Goal: Information Seeking & Learning: Find specific fact

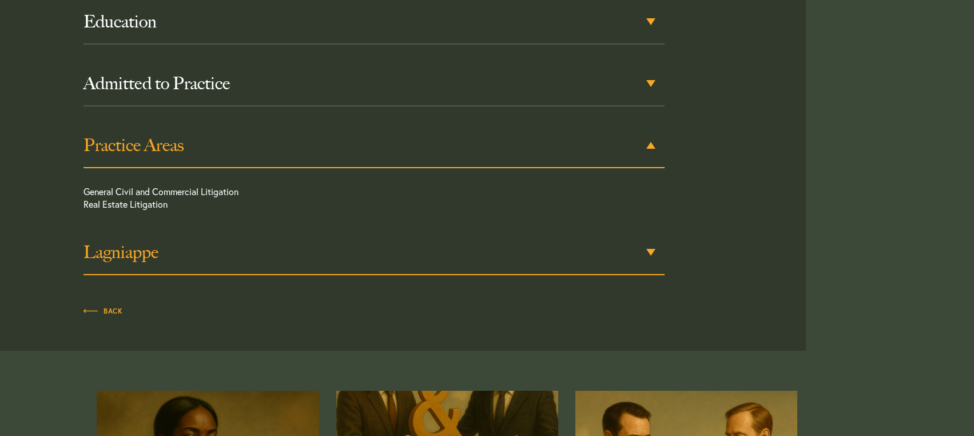
click at [154, 242] on h3 "Lagniappe" at bounding box center [373, 252] width 581 height 21
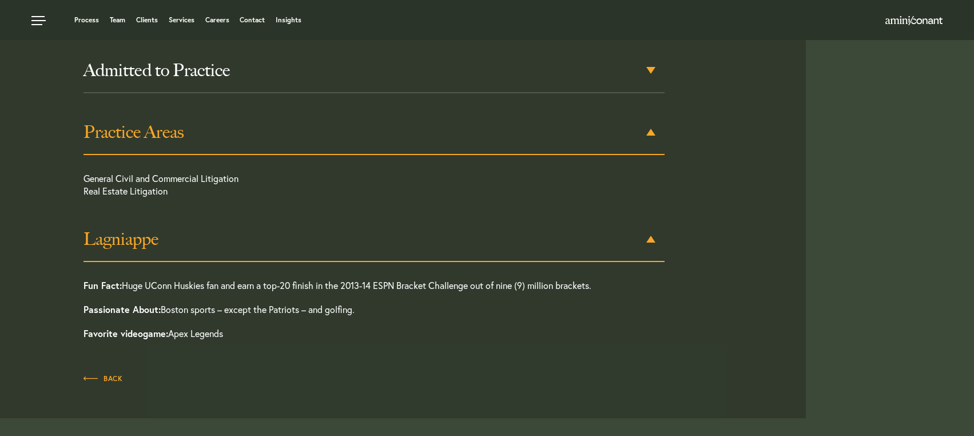
scroll to position [613, 0]
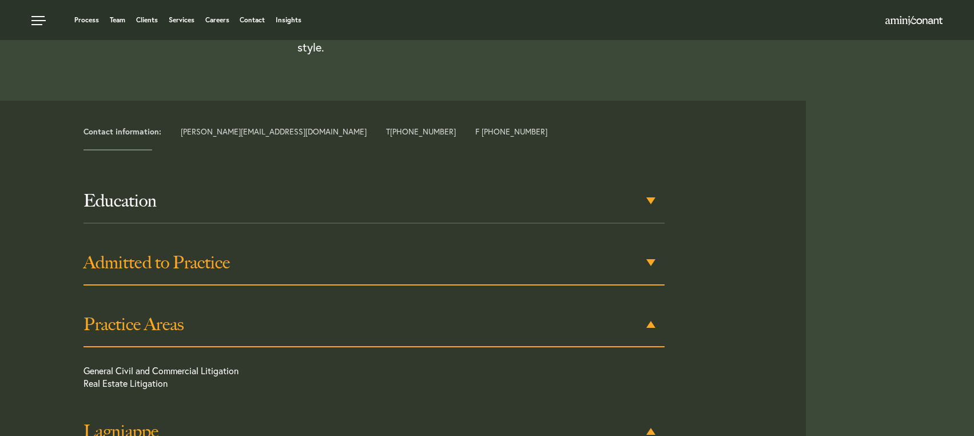
click at [170, 252] on h3 "Admitted to Practice" at bounding box center [373, 262] width 581 height 21
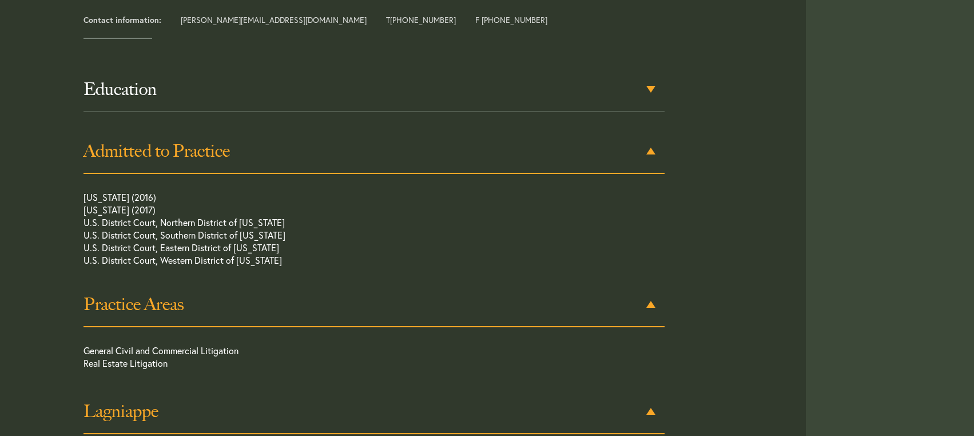
scroll to position [559, 0]
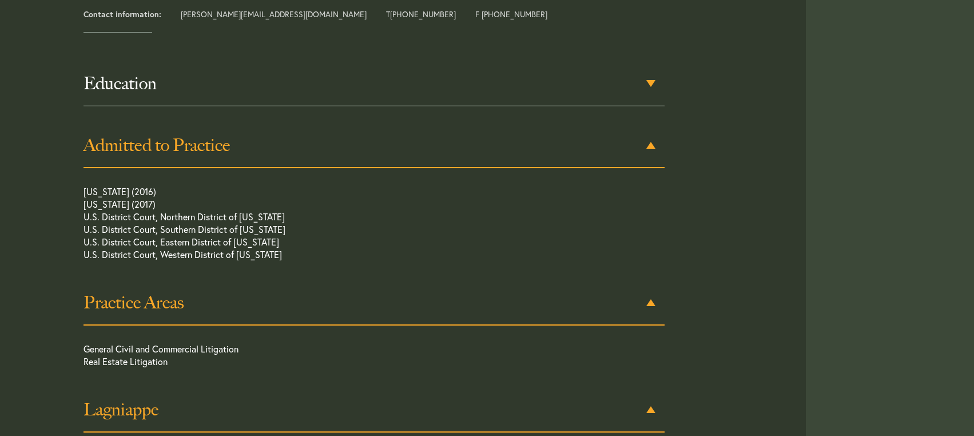
click at [236, 135] on h3 "Admitted to Practice" at bounding box center [373, 145] width 581 height 21
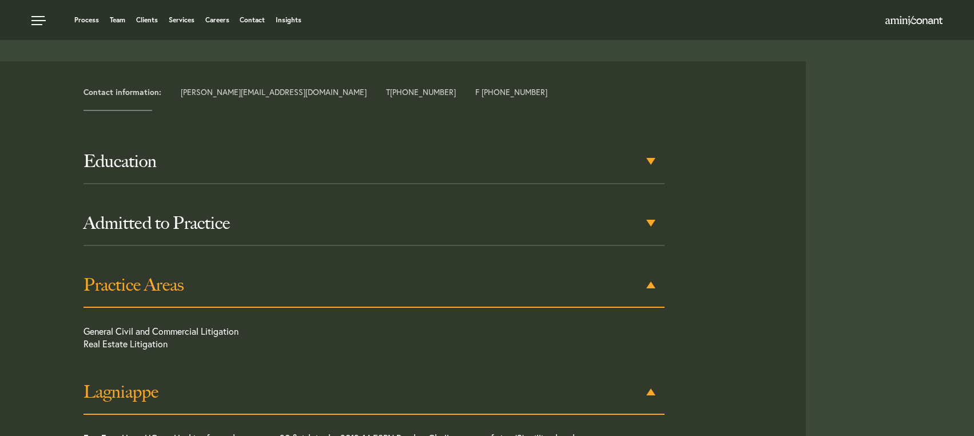
scroll to position [387, 0]
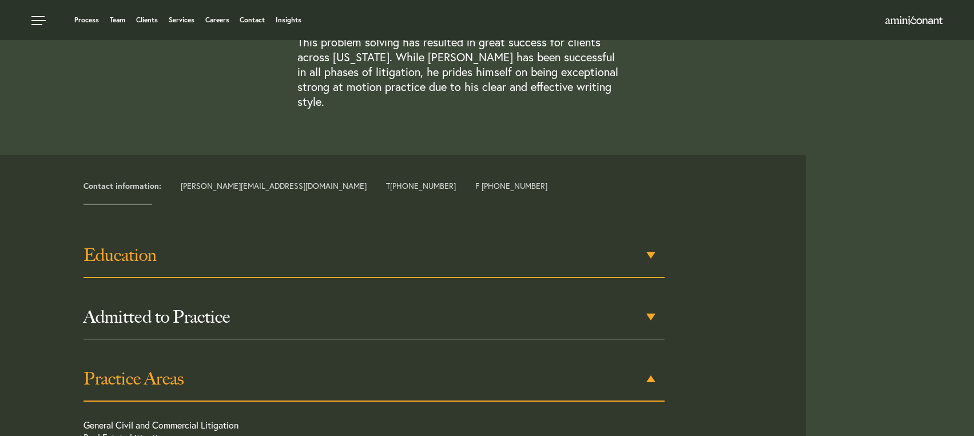
click at [207, 245] on h3 "Education" at bounding box center [373, 255] width 581 height 21
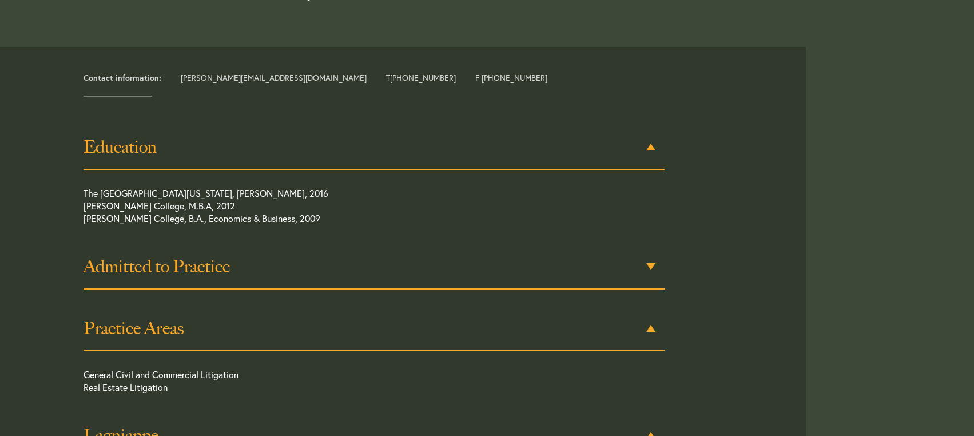
scroll to position [497, 0]
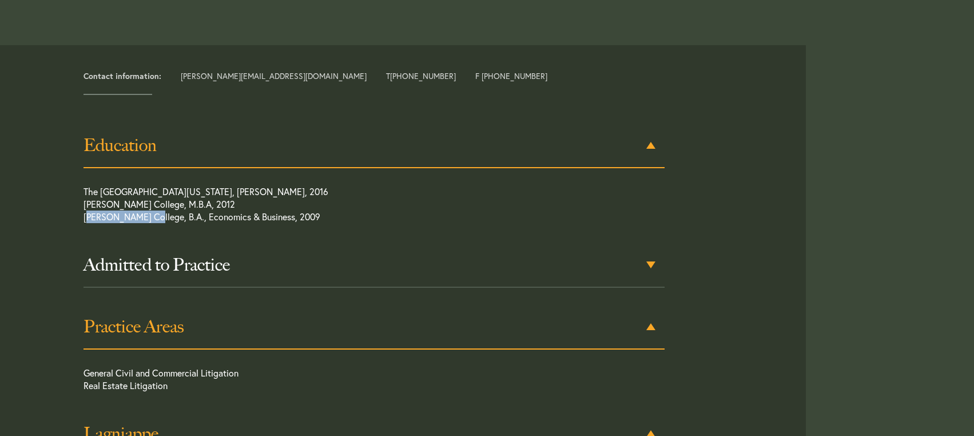
drag, startPoint x: 147, startPoint y: 203, endPoint x: 73, endPoint y: 204, distance: 74.3
click at [73, 204] on div "Education The University of [US_STATE] School of Law, [PERSON_NAME], 2016 [PERS…" at bounding box center [407, 338] width 797 height 431
copy p "[PERSON_NAME][GEOGRAPHIC_DATA]"
drag, startPoint x: 150, startPoint y: 187, endPoint x: 79, endPoint y: 188, distance: 71.5
click at [79, 188] on div "Education The University of [US_STATE] School of Law, [PERSON_NAME], 2016 [PERS…" at bounding box center [374, 338] width 598 height 431
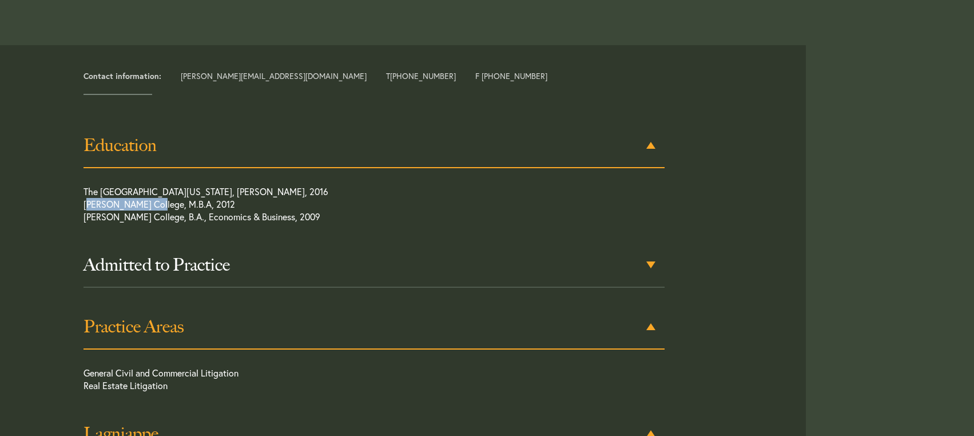
copy p "[PERSON_NAME][GEOGRAPHIC_DATA]"
click at [858, 122] on div "Contact information: [PERSON_NAME][EMAIL_ADDRESS][DOMAIN_NAME] T [PHONE_NUMBER]…" at bounding box center [487, 328] width 957 height 567
click at [608, 95] on article "Education The University of [US_STATE] School of Law, [PERSON_NAME], 2016 [PERS…" at bounding box center [407, 353] width 797 height 517
